Goal: Information Seeking & Learning: Check status

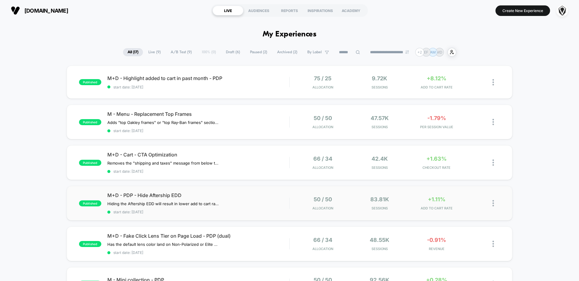
click at [298, 208] on div "50 / 50 Allocation" at bounding box center [323, 203] width 54 height 14
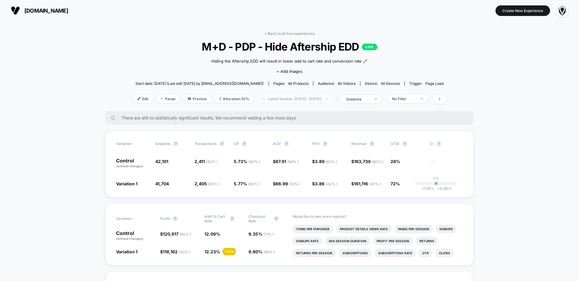
click at [272, 98] on span "Latest Version: Sep 23, 2025 - Oct 6, 2025" at bounding box center [294, 99] width 75 height 8
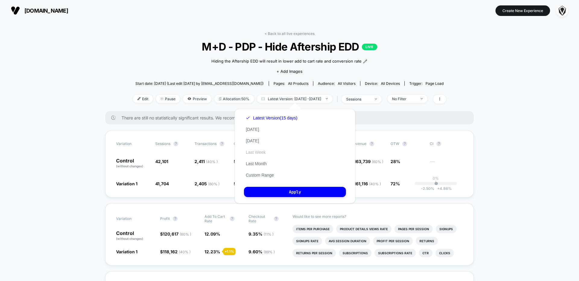
click at [263, 154] on button "Last Week" at bounding box center [256, 152] width 24 height 5
click at [285, 189] on button "Apply" at bounding box center [295, 192] width 102 height 10
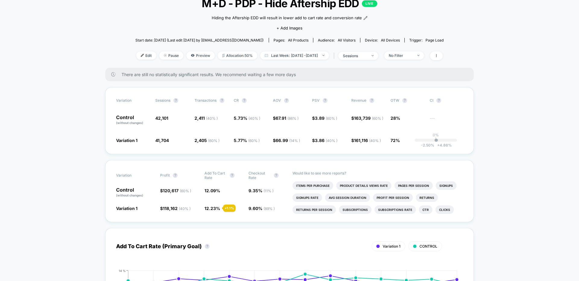
scroll to position [31, 0]
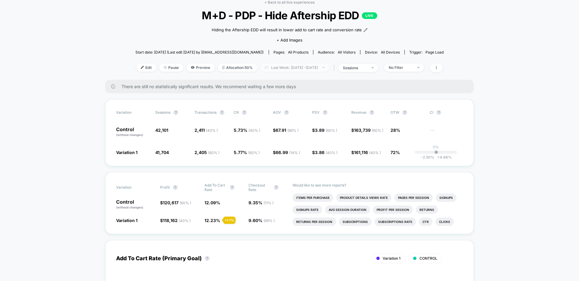
click at [292, 68] on span "Last Week: Sep 22, 2025 - Oct 6, 2025" at bounding box center [294, 68] width 69 height 8
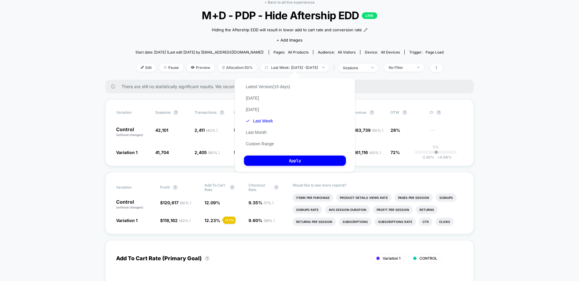
click at [258, 147] on div "Latest Version (15 days) Today Yesterday Last Week Last Month Custom Range" at bounding box center [268, 115] width 48 height 69
click at [257, 144] on button "Custom Range" at bounding box center [260, 143] width 32 height 5
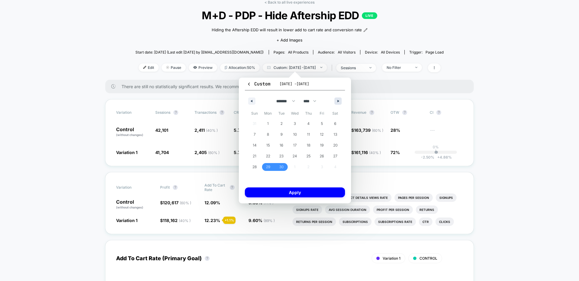
click at [336, 101] on button "button" at bounding box center [337, 101] width 7 height 7
select select "*"
click at [306, 123] on span "2" at bounding box center [308, 124] width 14 height 8
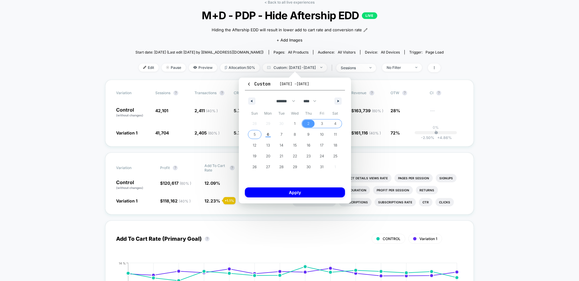
drag, startPoint x: 257, startPoint y: 134, endPoint x: 271, endPoint y: 161, distance: 29.8
click at [257, 134] on span "5" at bounding box center [255, 135] width 14 height 8
click at [282, 194] on button "Apply" at bounding box center [295, 193] width 100 height 10
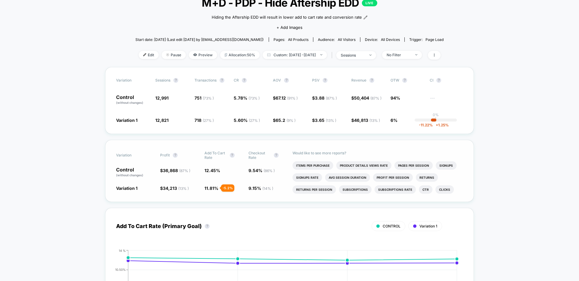
scroll to position [42, 0]
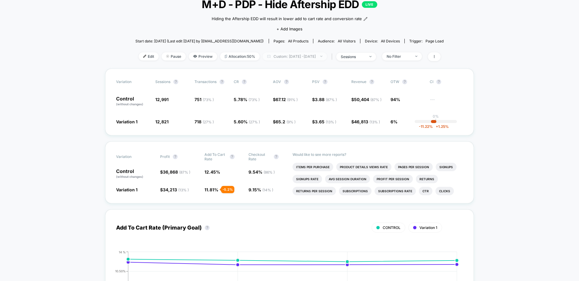
click at [304, 57] on span "Custom: Oct 2, 2025 - Oct 5, 2025" at bounding box center [294, 56] width 64 height 8
select select "*"
select select "****"
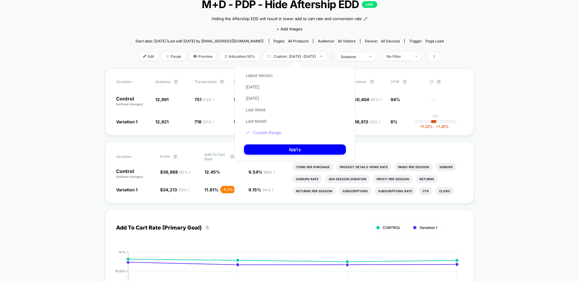
click at [267, 133] on button "Custom Range" at bounding box center [263, 132] width 39 height 5
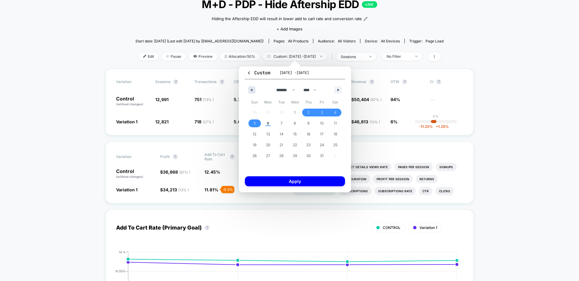
click at [253, 91] on button "button" at bounding box center [251, 89] width 7 height 7
click at [281, 155] on span "30" at bounding box center [281, 156] width 4 height 11
click at [338, 87] on button "button" at bounding box center [337, 89] width 7 height 7
click at [266, 124] on span "6" at bounding box center [268, 124] width 14 height 8
select select "*"
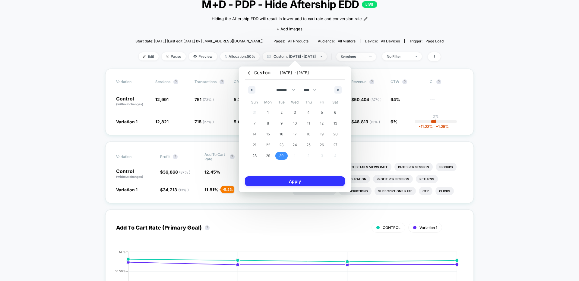
click at [286, 180] on button "Apply" at bounding box center [295, 182] width 100 height 10
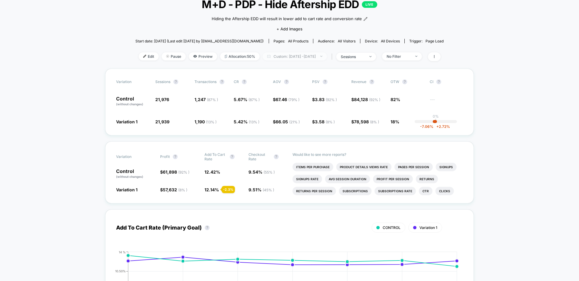
click at [279, 53] on span "Custom: Sep 30, 2025 - Oct 6, 2025" at bounding box center [294, 56] width 64 height 8
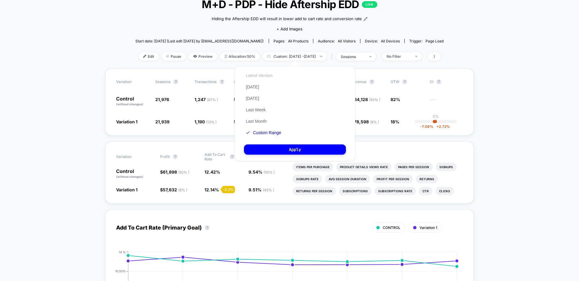
click at [262, 77] on button "Latest Version" at bounding box center [259, 75] width 30 height 5
click at [275, 148] on button "Apply" at bounding box center [295, 150] width 102 height 10
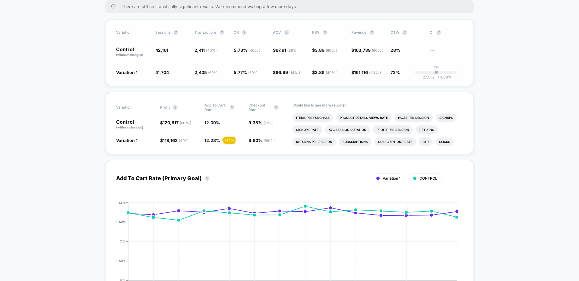
scroll to position [112, 0]
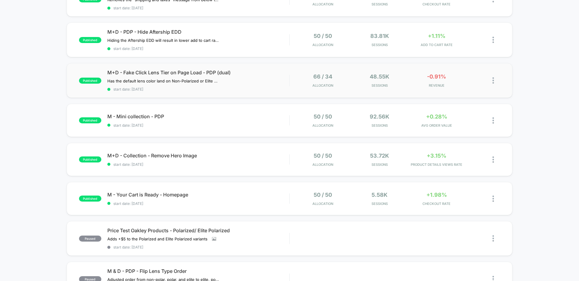
scroll to position [156, 0]
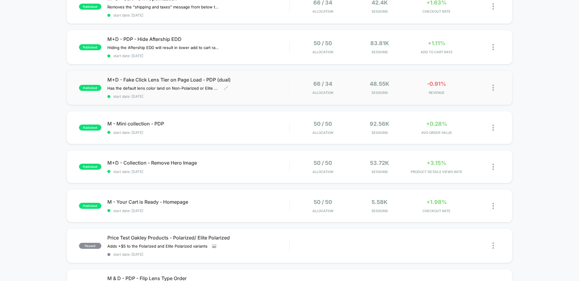
click at [266, 84] on div "M+D - Fake Click Lens Tier on Page Load - PDP (dual) Has the default lens color…" at bounding box center [198, 88] width 182 height 22
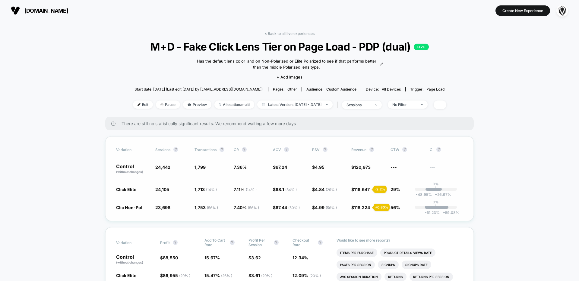
click at [364, 210] on span "118,224" at bounding box center [362, 207] width 16 height 5
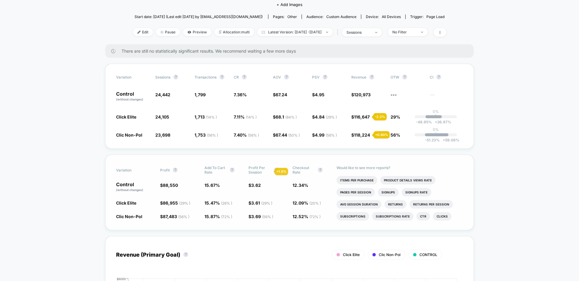
scroll to position [67, 0]
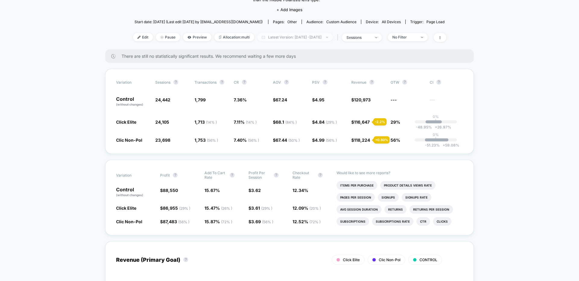
click at [324, 37] on span "Latest Version: [DATE] - [DATE]" at bounding box center [294, 37] width 75 height 8
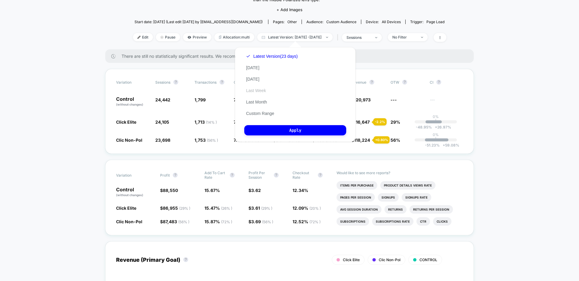
click at [257, 93] on button "Last Week" at bounding box center [256, 90] width 24 height 5
click at [279, 130] on button "Apply" at bounding box center [295, 130] width 102 height 10
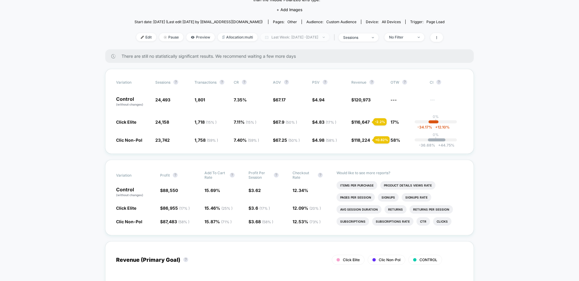
click at [309, 36] on span "Last Week: [DATE] - [DATE]" at bounding box center [294, 37] width 69 height 8
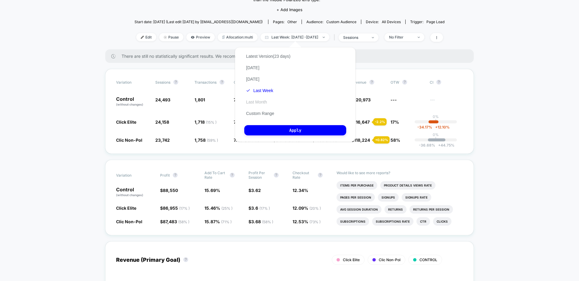
click at [253, 104] on button "Last Month" at bounding box center [256, 101] width 24 height 5
click at [278, 132] on button "Apply" at bounding box center [295, 130] width 102 height 10
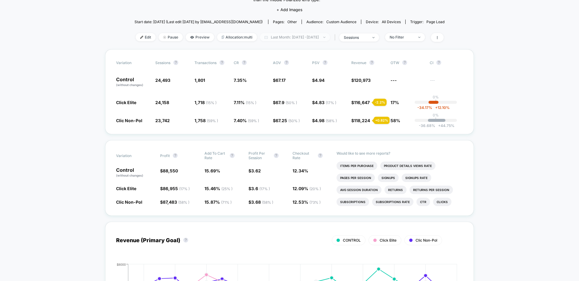
click at [303, 34] on span "Last Month: [DATE] - [DATE]" at bounding box center [295, 37] width 70 height 8
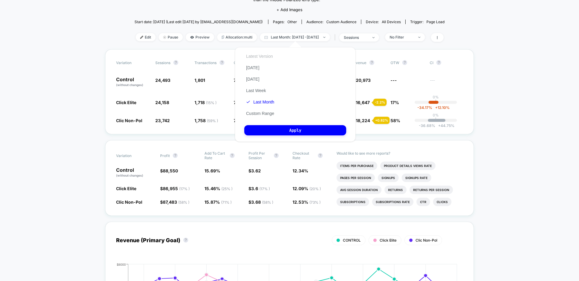
click at [269, 54] on button "Latest Version" at bounding box center [259, 56] width 30 height 5
click at [273, 132] on button "Apply" at bounding box center [295, 130] width 102 height 10
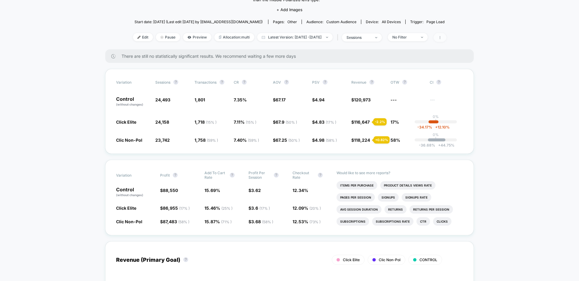
click at [446, 37] on span at bounding box center [439, 37] width 13 height 9
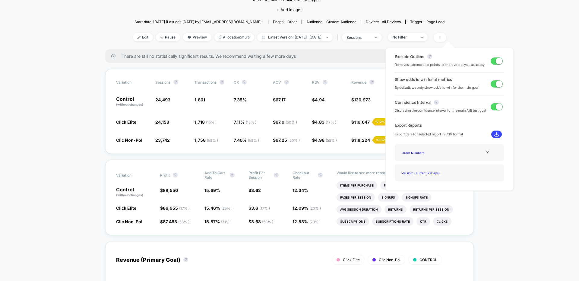
click at [490, 63] on span at bounding box center [496, 61] width 12 height 7
click at [491, 63] on span at bounding box center [494, 61] width 7 height 7
click at [491, 63] on span at bounding box center [496, 61] width 12 height 7
click at [491, 63] on span at bounding box center [494, 61] width 7 height 7
click at [492, 86] on span at bounding box center [496, 83] width 12 height 7
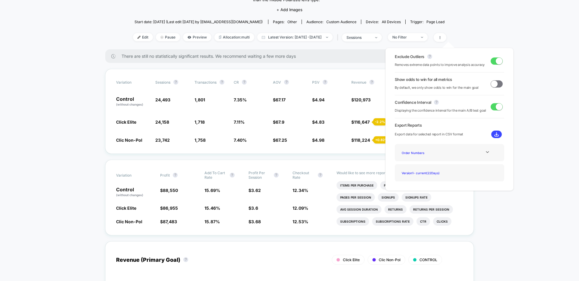
click at [492, 86] on span at bounding box center [494, 83] width 7 height 7
click at [492, 107] on span at bounding box center [496, 106] width 12 height 7
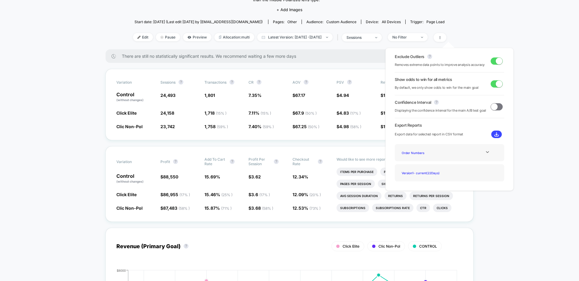
click at [492, 107] on span at bounding box center [494, 106] width 7 height 7
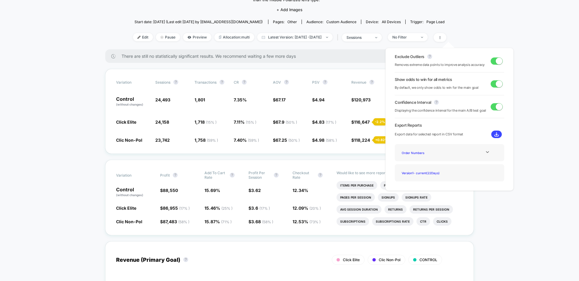
click at [492, 107] on span at bounding box center [496, 106] width 12 height 7
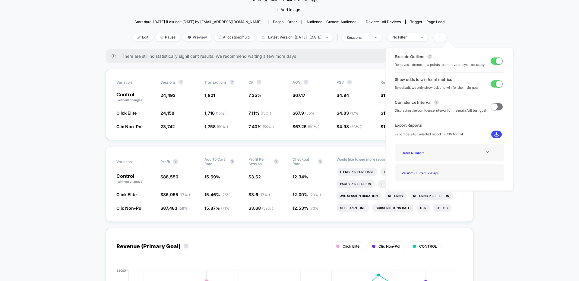
click at [492, 107] on span at bounding box center [494, 106] width 7 height 7
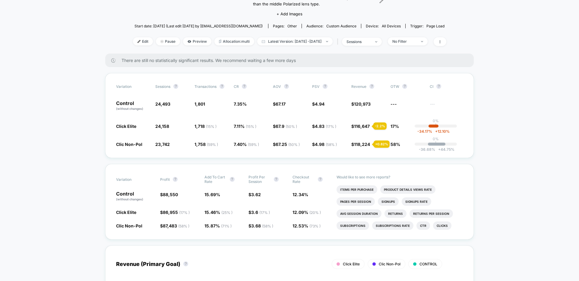
scroll to position [64, 0]
click at [321, 39] on span "Latest Version: [DATE] - [DATE]" at bounding box center [294, 40] width 75 height 8
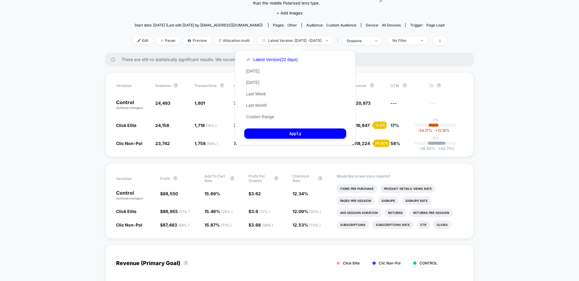
drag, startPoint x: 269, startPoint y: 60, endPoint x: 268, endPoint y: 68, distance: 8.0
click at [268, 68] on div "Latest Version (22 days) [DATE] [DATE] Last Week Last Month Custom Range" at bounding box center [271, 88] width 55 height 69
click at [285, 129] on button "Apply" at bounding box center [295, 134] width 102 height 10
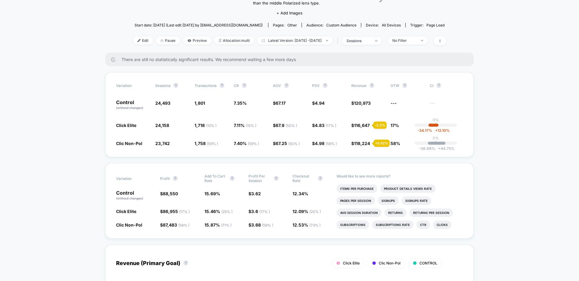
click at [366, 143] on span "118,224" at bounding box center [362, 143] width 16 height 5
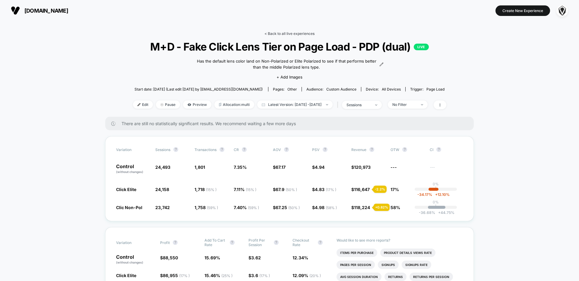
click at [277, 32] on link "< Back to all live experiences" at bounding box center [289, 33] width 50 height 5
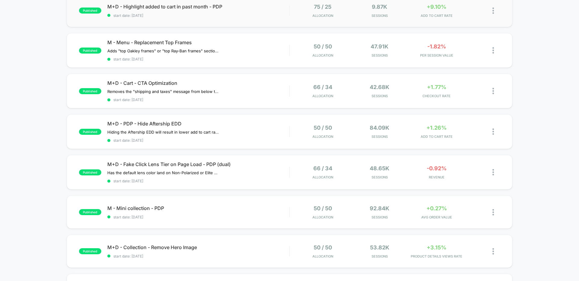
scroll to position [72, 0]
click at [259, 89] on div "M+D - Cart - CTA Optimization Removes the "shipping and taxes" message from bel…" at bounding box center [198, 91] width 182 height 22
